Goal: Task Accomplishment & Management: Use online tool/utility

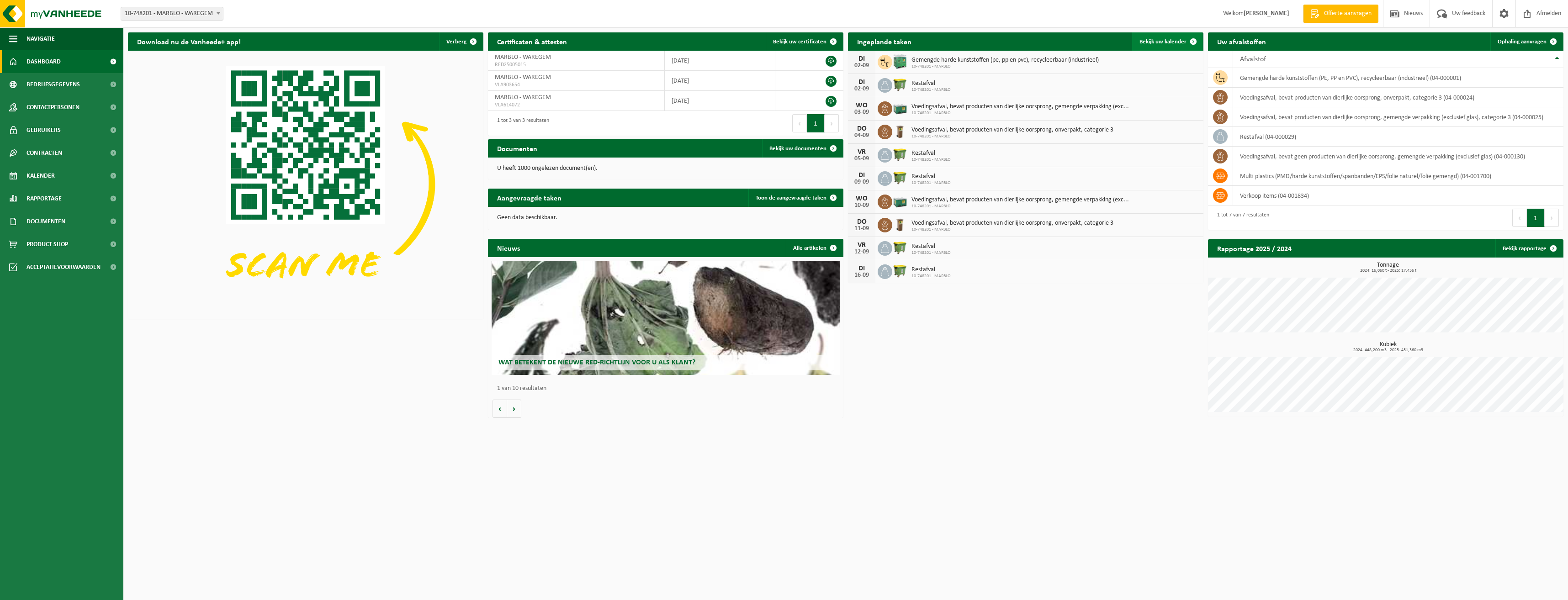
click at [1188, 36] on span at bounding box center [1194, 41] width 18 height 18
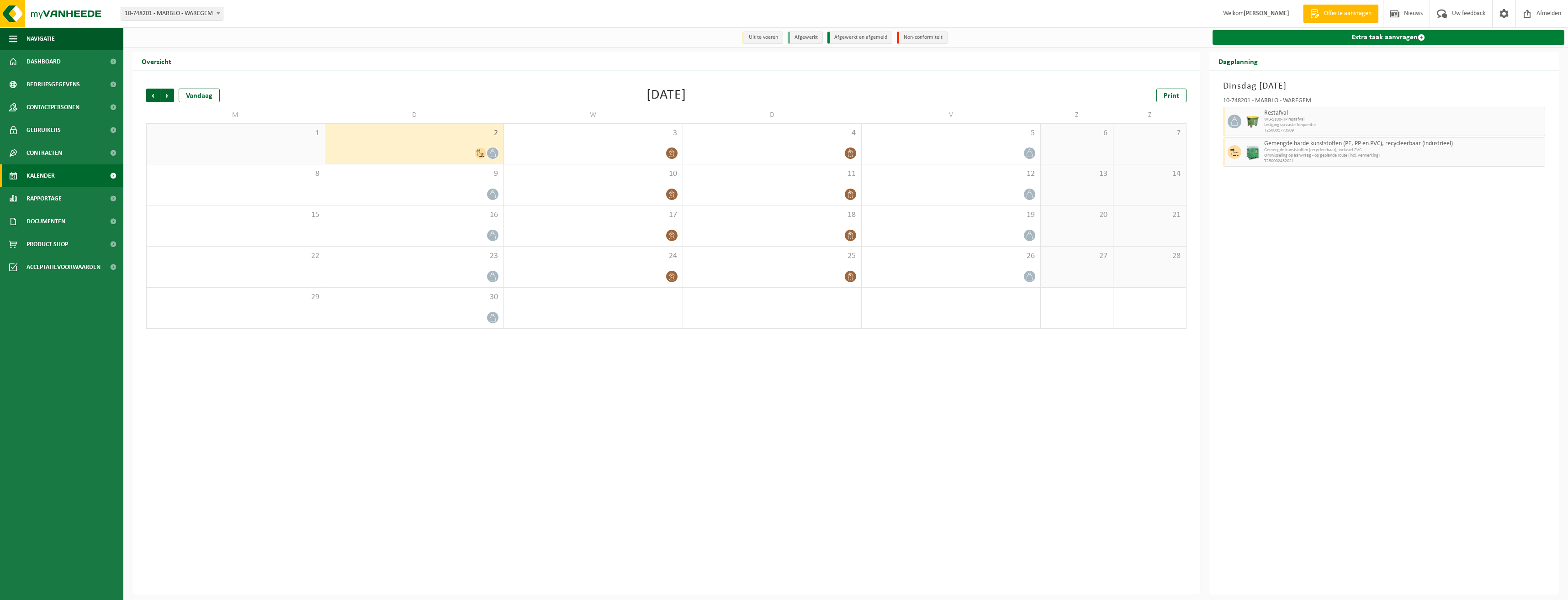
click at [1327, 41] on link "Extra taak aanvragen" at bounding box center [1388, 38] width 352 height 15
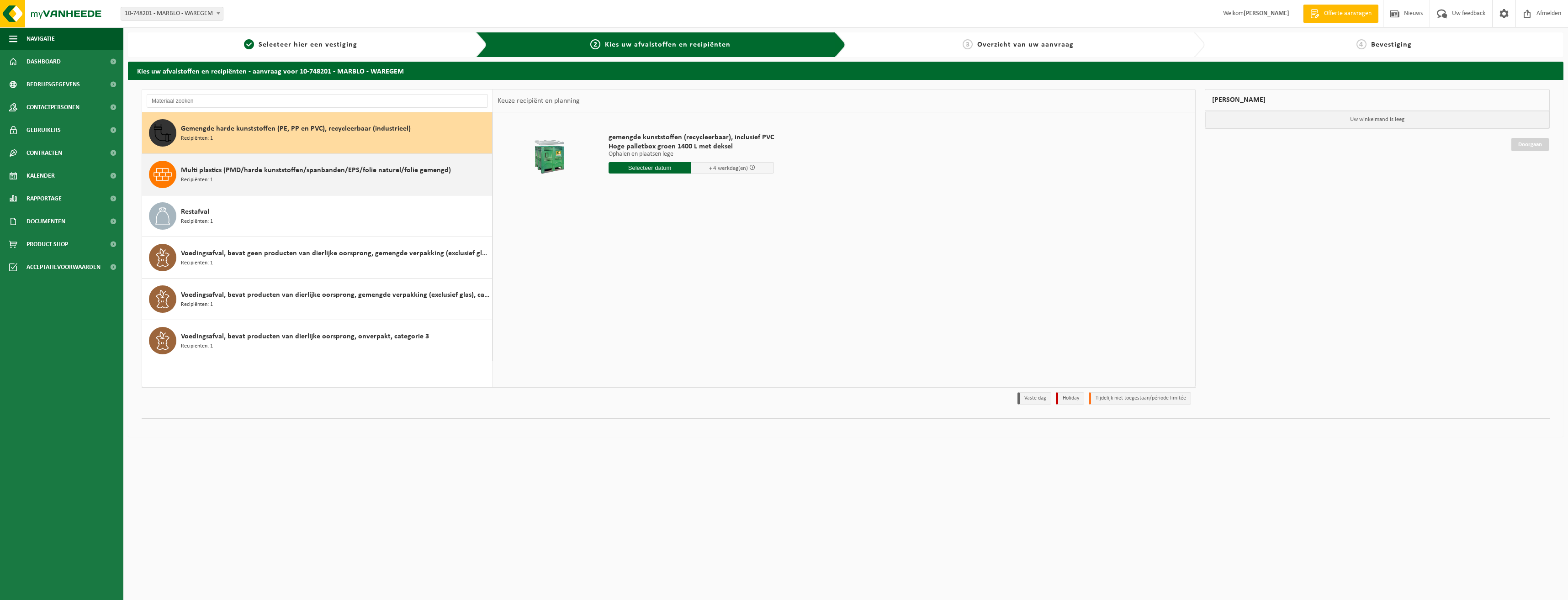
click at [256, 180] on div "Multi plastics (PMD/harde kunststoffen/spanbanden/EPS/folie naturel/folie gemen…" at bounding box center [335, 174] width 309 height 27
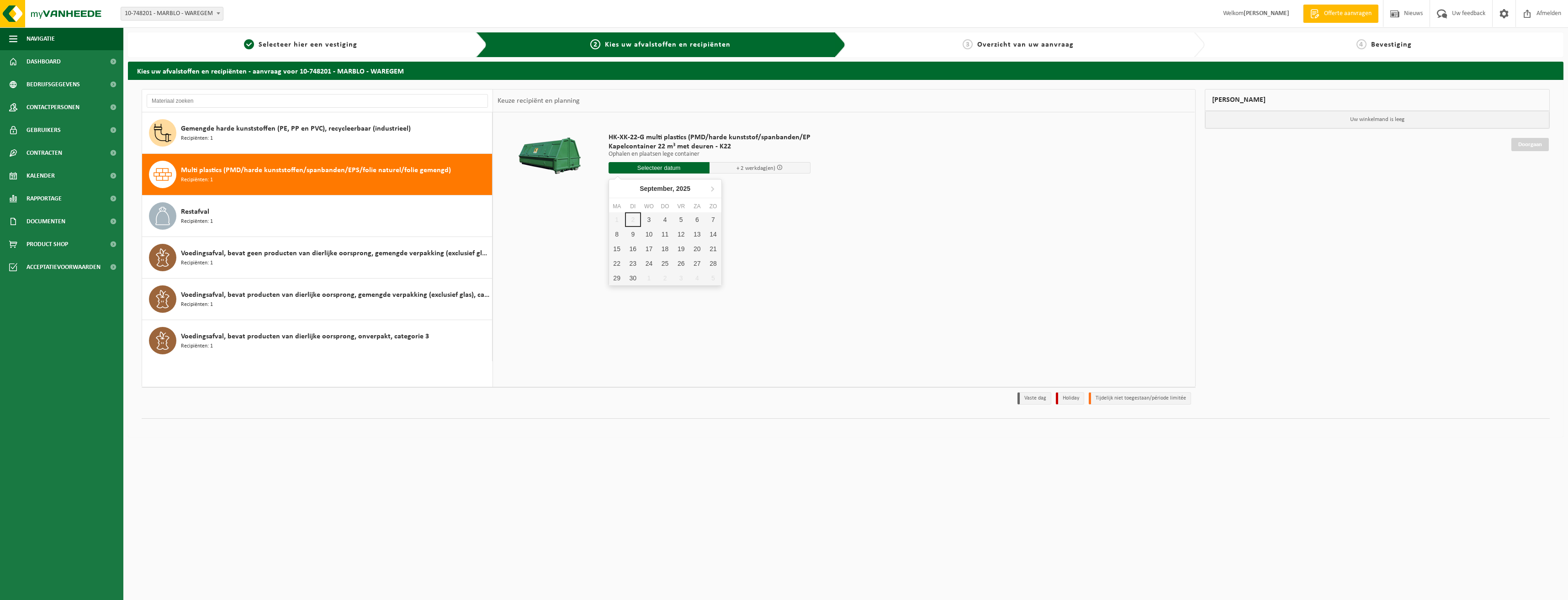
click at [652, 167] on input "text" at bounding box center [659, 167] width 101 height 12
click at [648, 223] on div "3" at bounding box center [649, 220] width 16 height 15
type input "Van 2025-09-03"
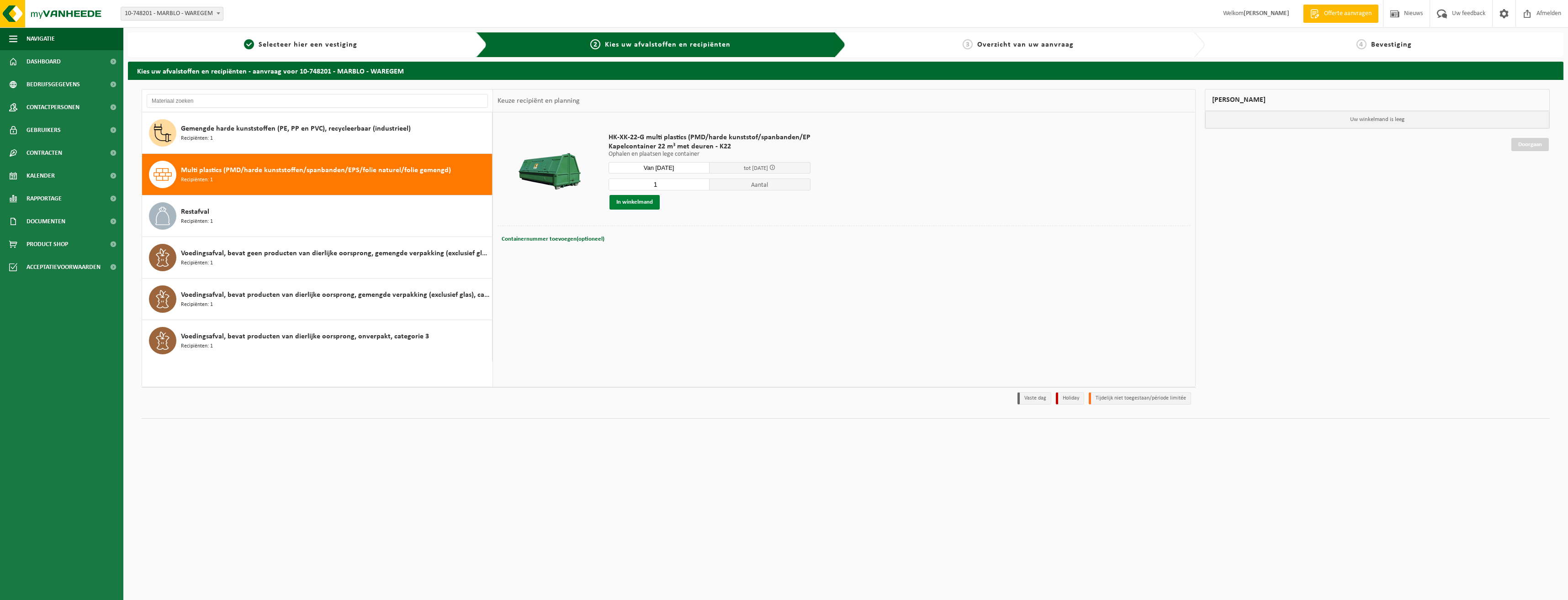
click at [640, 204] on button "In winkelmand" at bounding box center [634, 202] width 51 height 15
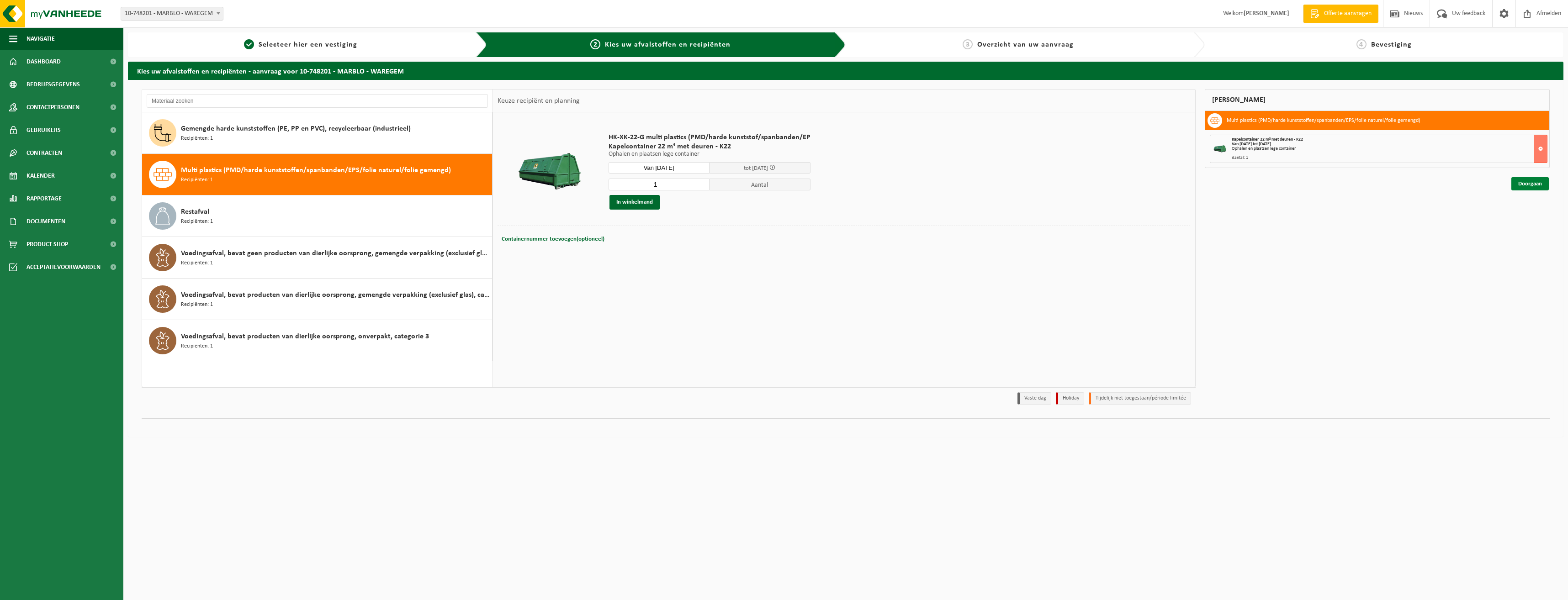
click at [1521, 183] on link "Doorgaan" at bounding box center [1530, 184] width 38 height 13
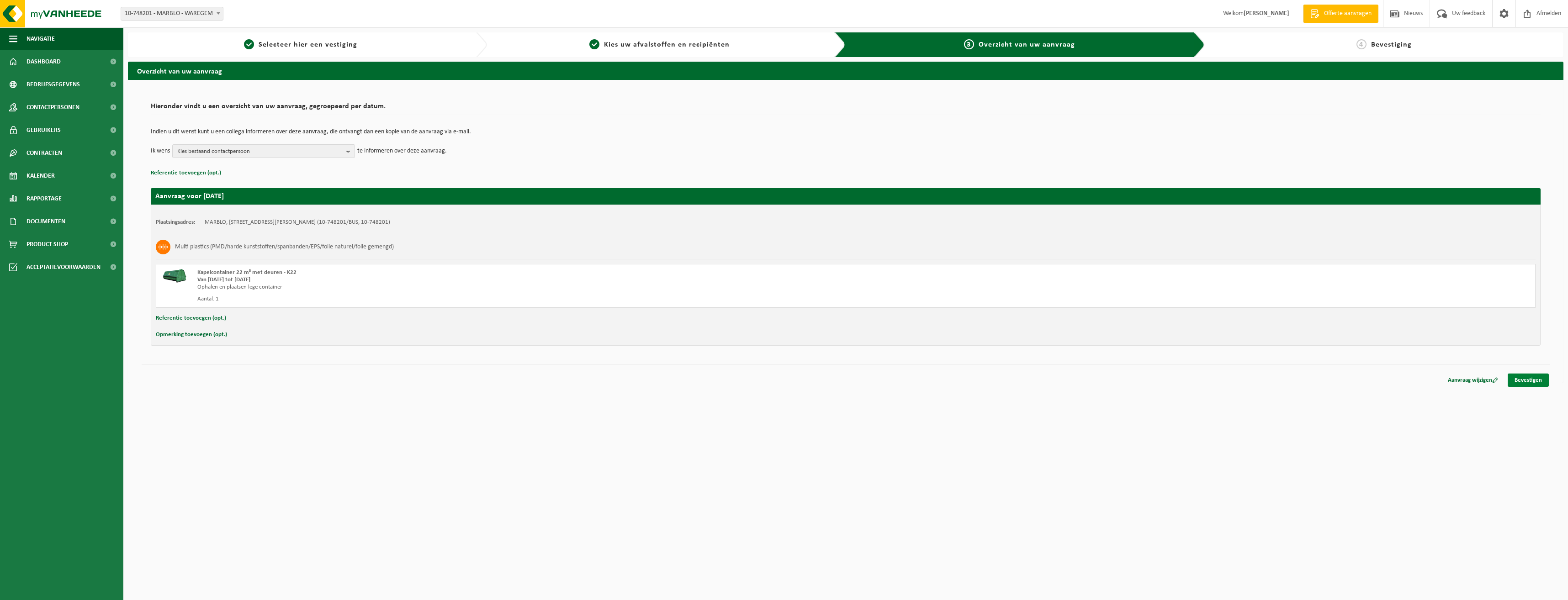
click at [1534, 382] on link "Bevestigen" at bounding box center [1528, 380] width 41 height 13
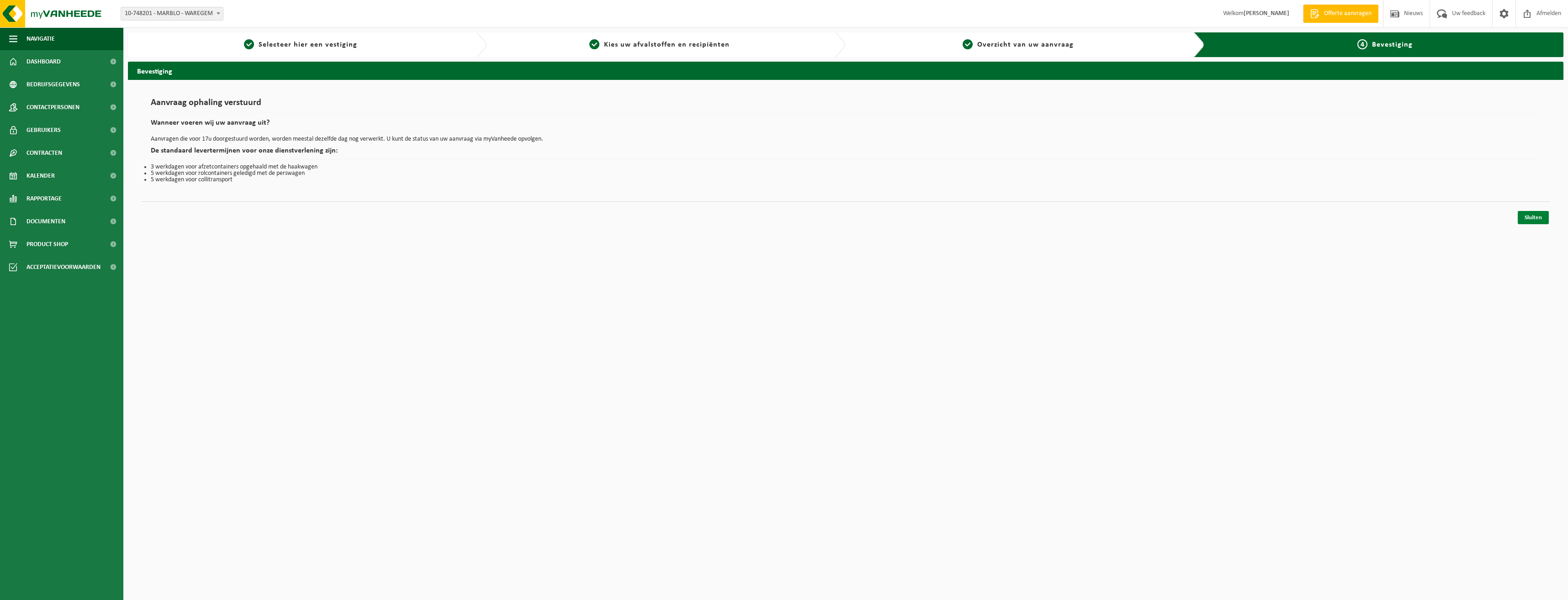
click at [1527, 220] on link "Sluiten" at bounding box center [1533, 218] width 31 height 13
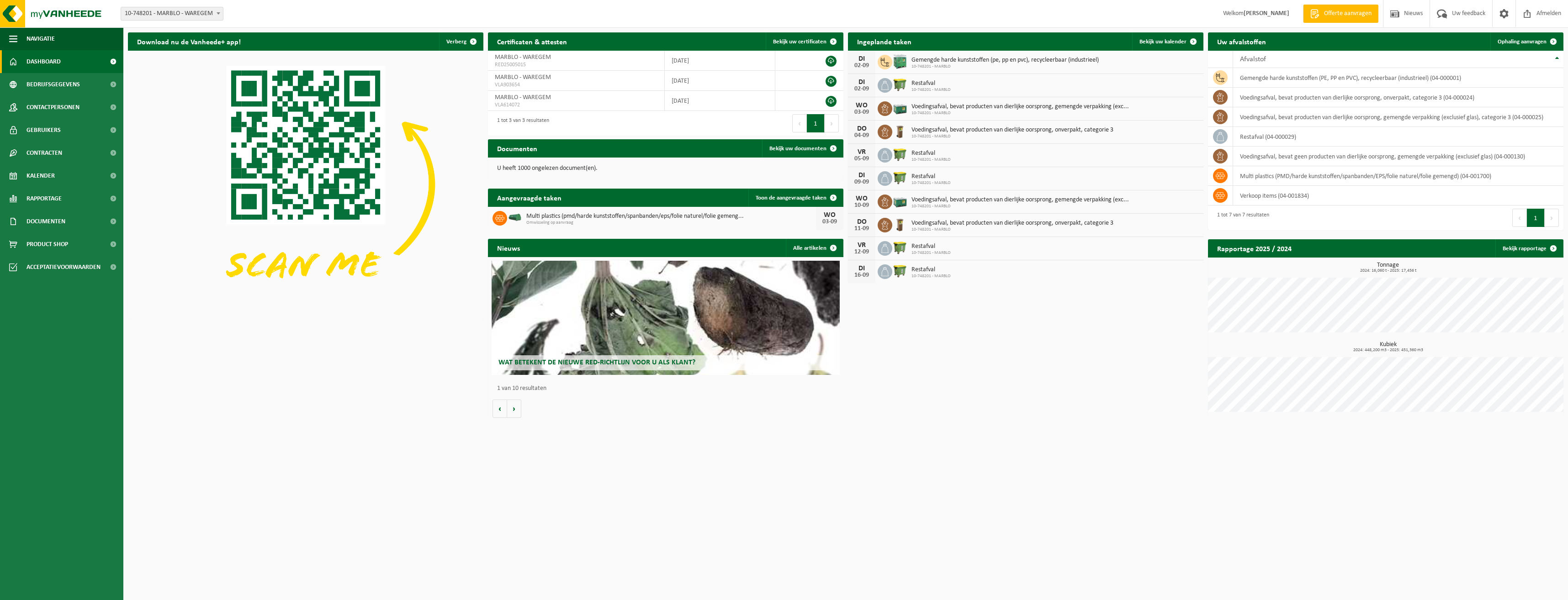
drag, startPoint x: 503, startPoint y: 554, endPoint x: 645, endPoint y: 574, distance: 143.4
click at [506, 555] on html "Vestiging: 10-748201 - MARBLO - WAREGEM 10-748201 - MARBLO - WAREGEM Welkom [PE…" at bounding box center [784, 300] width 1568 height 600
